Goal: Task Accomplishment & Management: Manage account settings

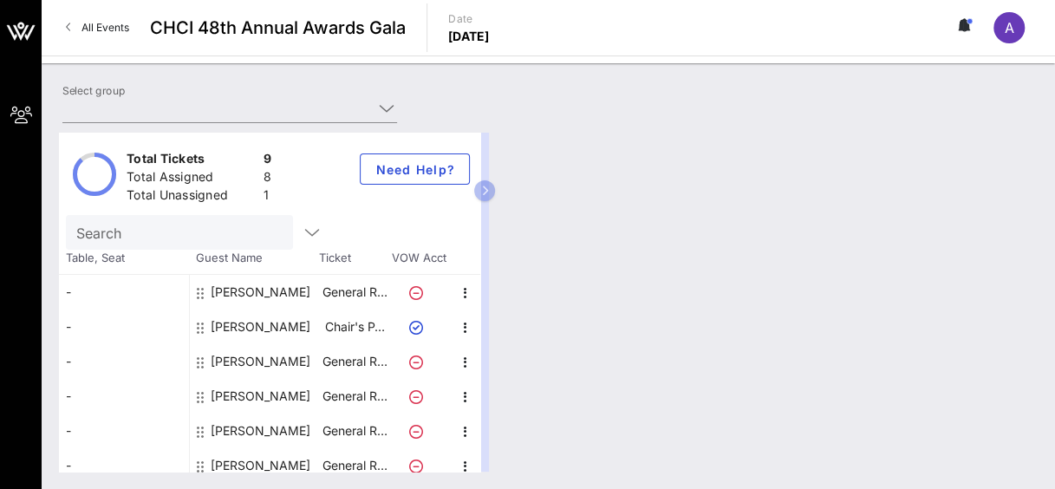
type input "ExxonMobil Corporation (ExxonMobil Corporation) [[PERSON_NAME], [PERSON_NAME][E…"
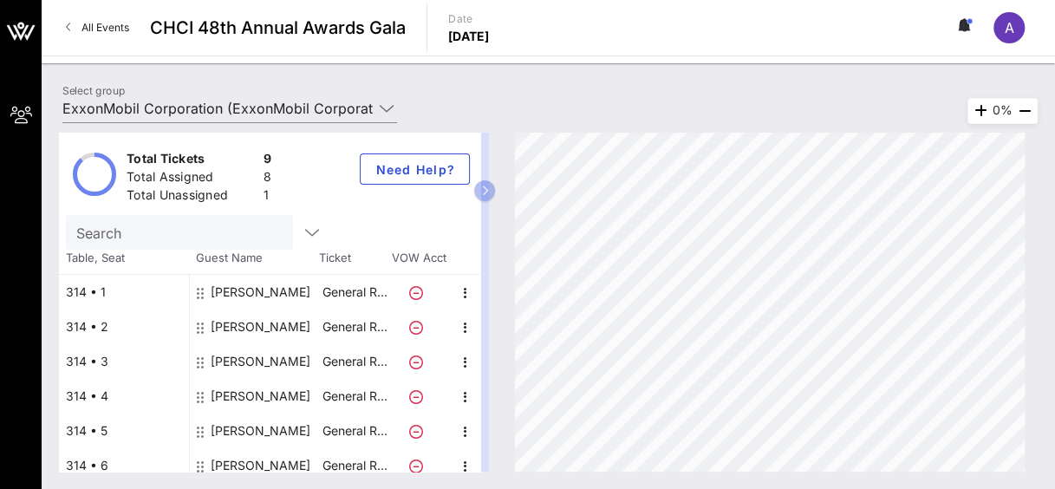
scroll to position [114, 0]
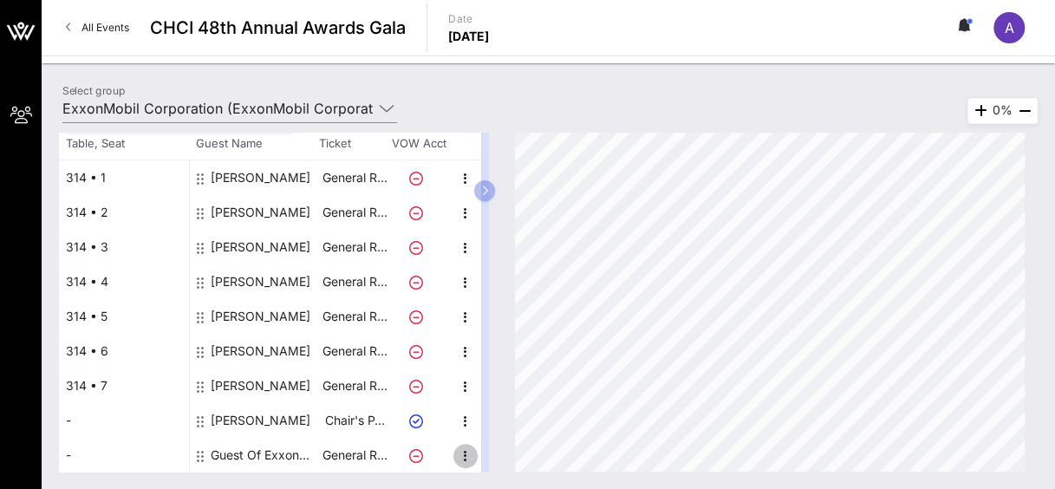
click at [465, 454] on icon "button" at bounding box center [465, 455] width 21 height 21
click at [494, 423] on div "Edit" at bounding box center [508, 426] width 35 height 14
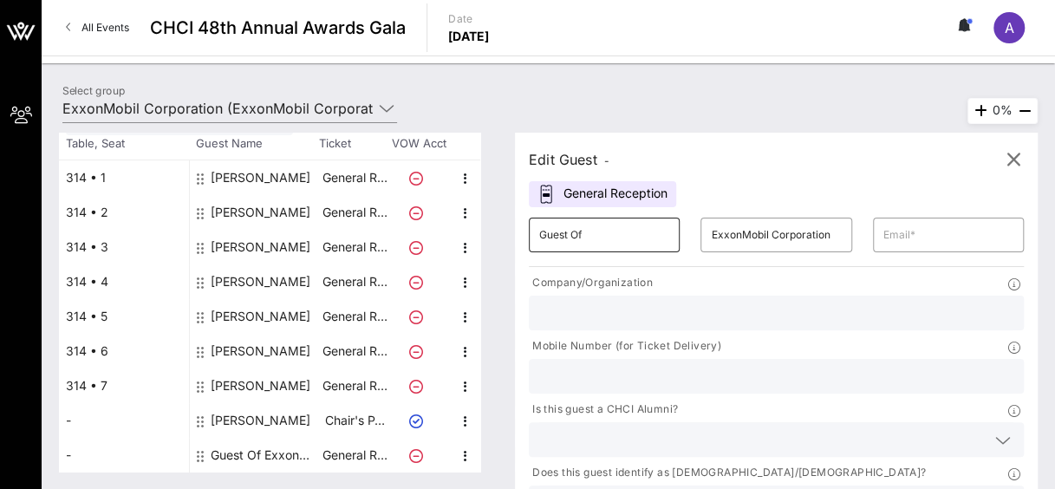
click at [612, 230] on input "Guest Of" at bounding box center [604, 235] width 130 height 28
type input "Carlos"
click at [758, 225] on input "ExxonMobil Corporation" at bounding box center [776, 235] width 130 height 28
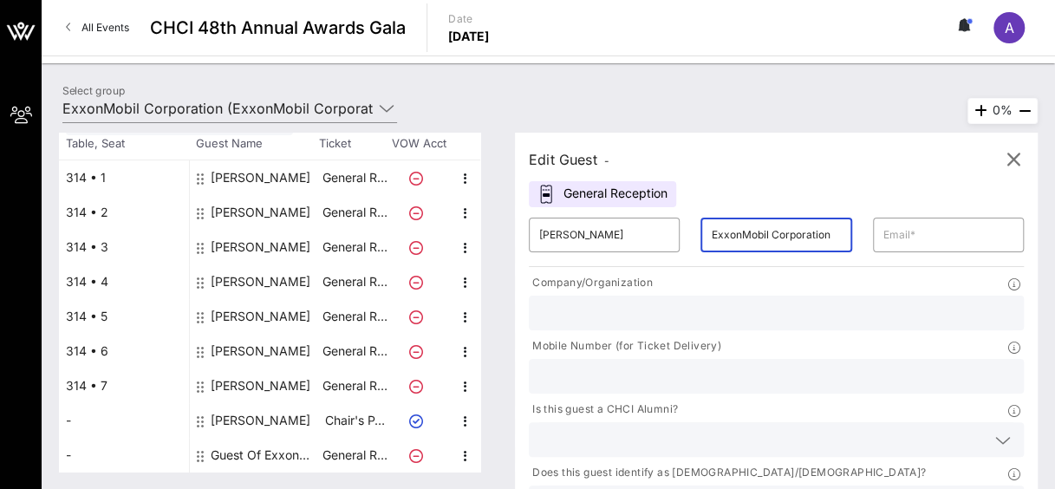
click at [758, 225] on input "ExxonMobil Corporation" at bounding box center [776, 235] width 130 height 28
type input "Fernandez"
click at [650, 372] on input "text" at bounding box center [776, 376] width 474 height 23
paste input "713-887-7734"
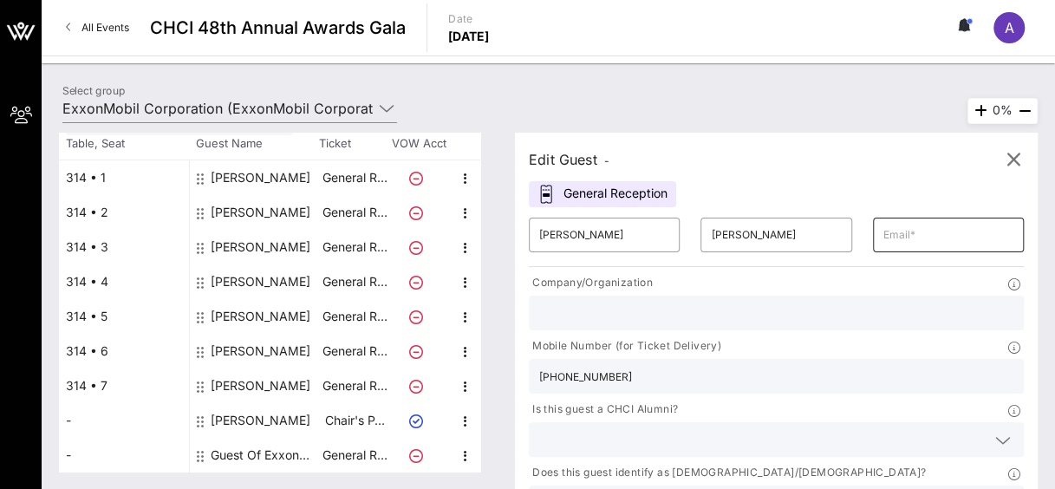
type input "713-887-7734"
click at [911, 233] on input "text" at bounding box center [948, 235] width 130 height 28
paste input "carlos.f.fernandez@exxonmobil.com"
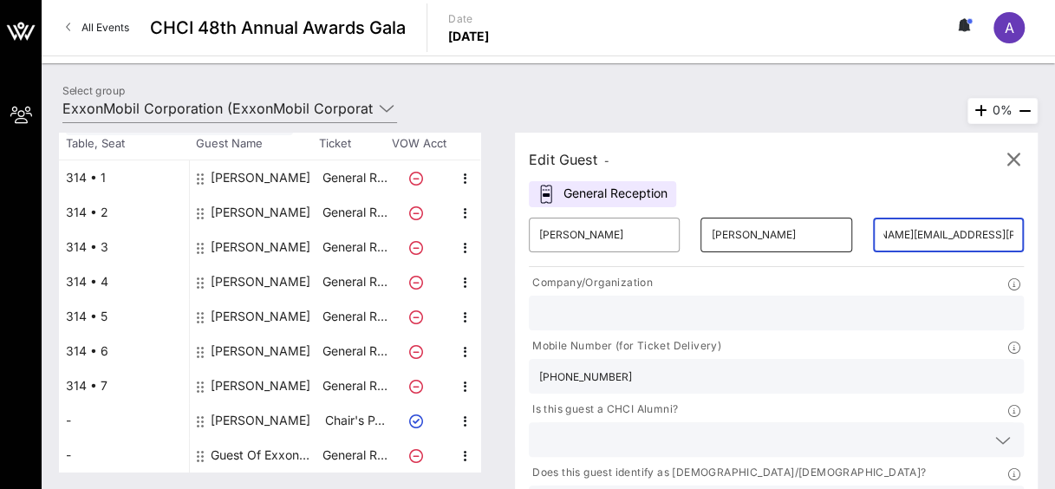
scroll to position [0, 0]
drag, startPoint x: 908, startPoint y: 228, endPoint x: 804, endPoint y: 239, distance: 104.6
click at [804, 239] on div "​ Carlos ​ Fernandez ​ carlos.f.fernandez@exxonmobil.com" at bounding box center [776, 234] width 516 height 55
type input "carlos.f.fernandez@exxonmobil.com"
click at [696, 312] on input "text" at bounding box center [776, 313] width 474 height 23
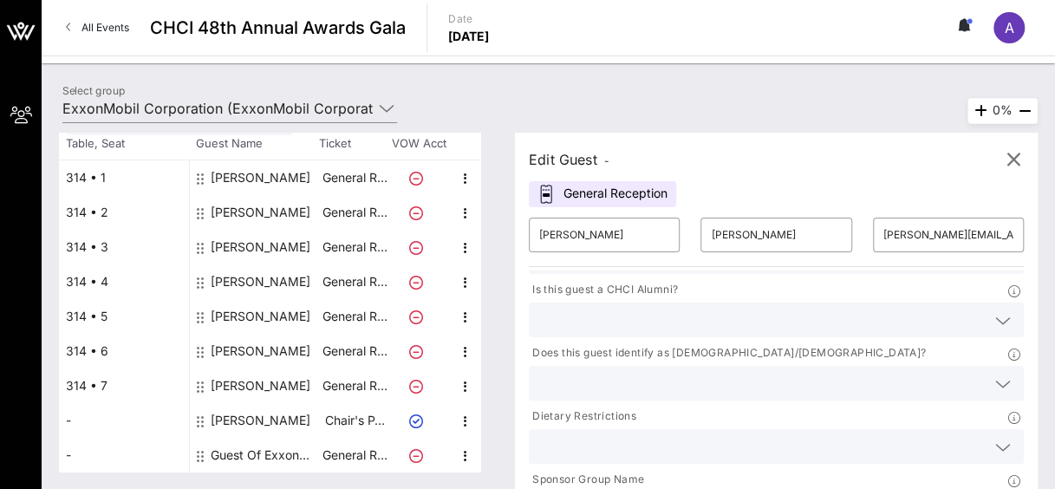
scroll to position [96, 0]
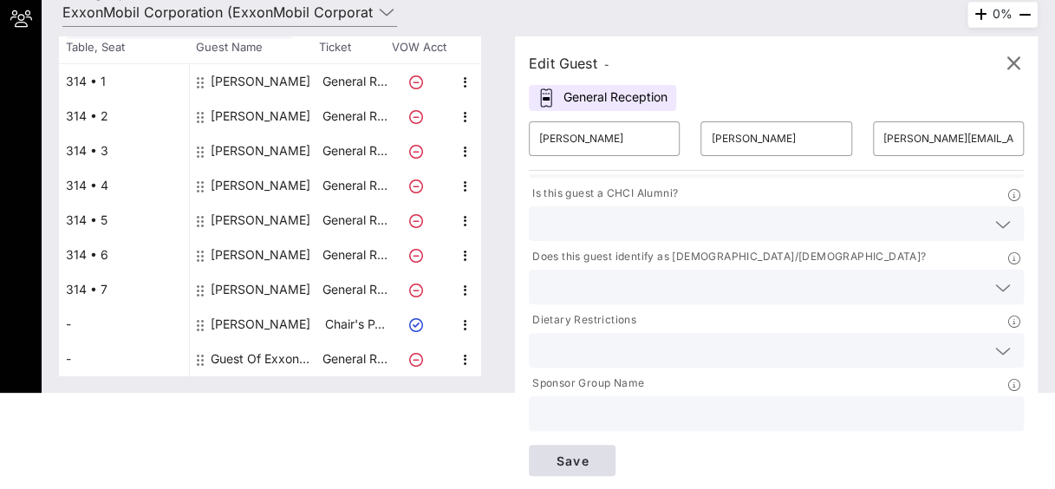
type input "Exxon Mobil Corporation"
click at [595, 449] on button "Save" at bounding box center [572, 460] width 87 height 31
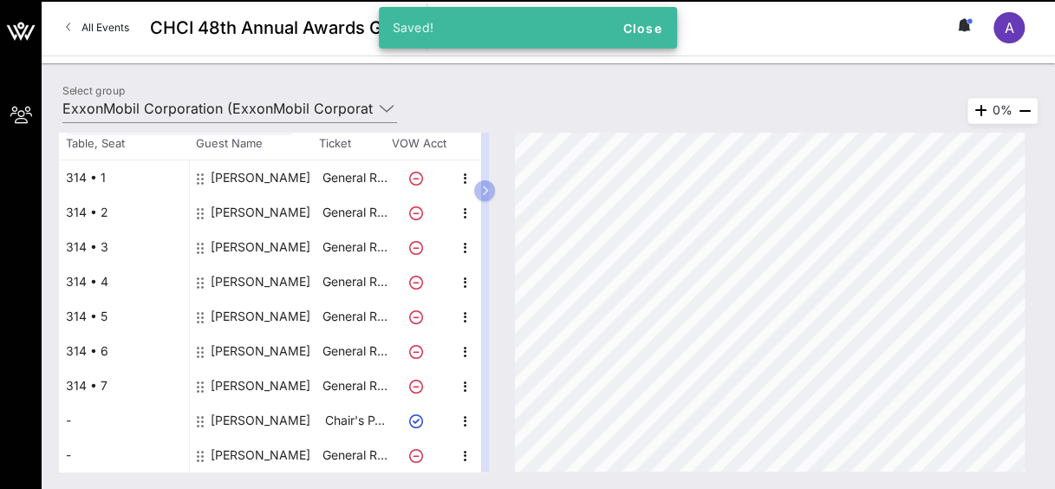
scroll to position [0, 0]
